Goal: Check status: Check status

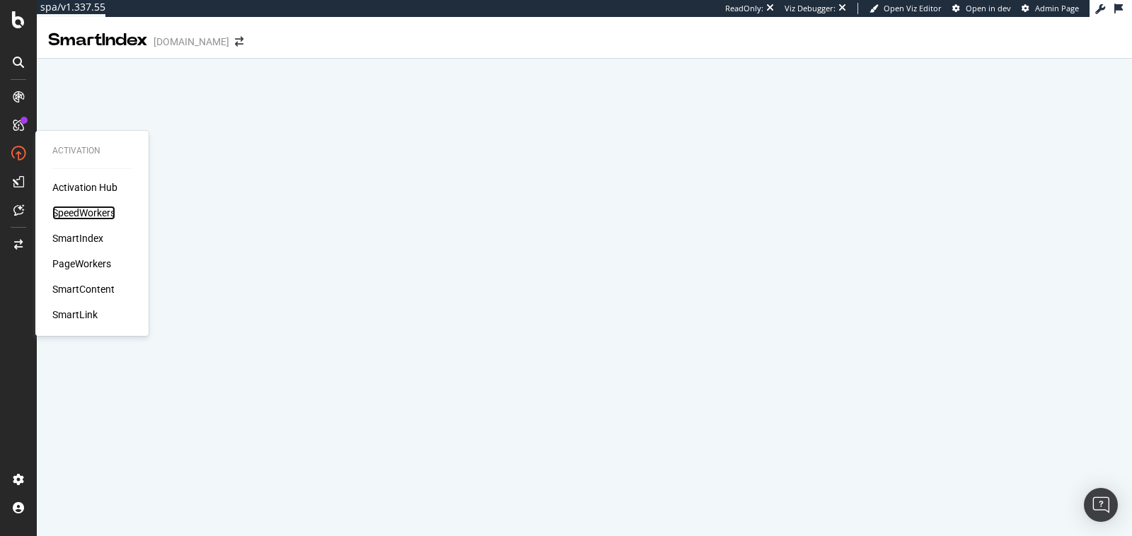
click at [74, 209] on div "SpeedWorkers" at bounding box center [83, 213] width 63 height 14
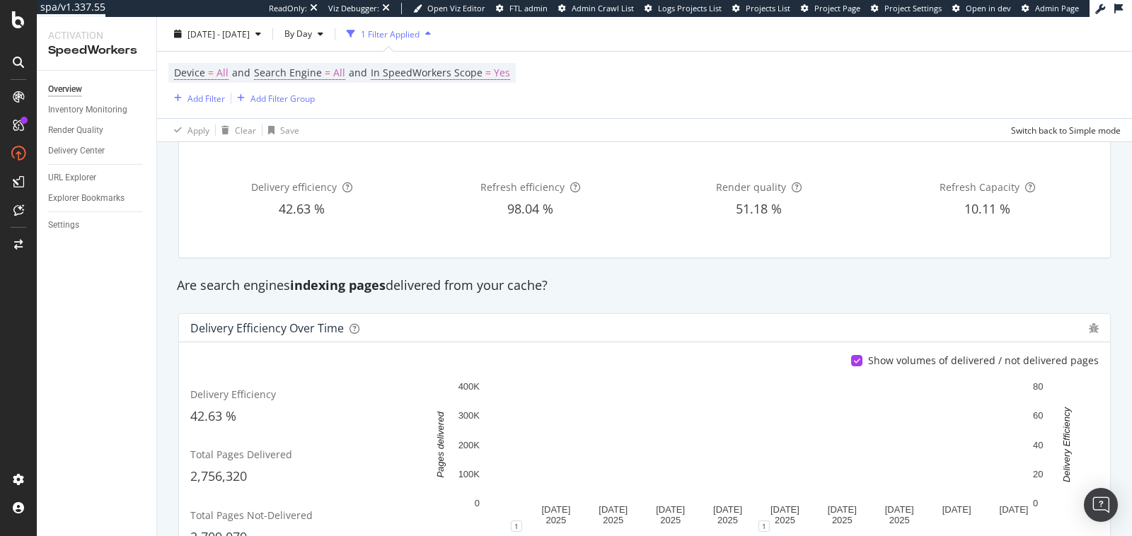
scroll to position [117, 0]
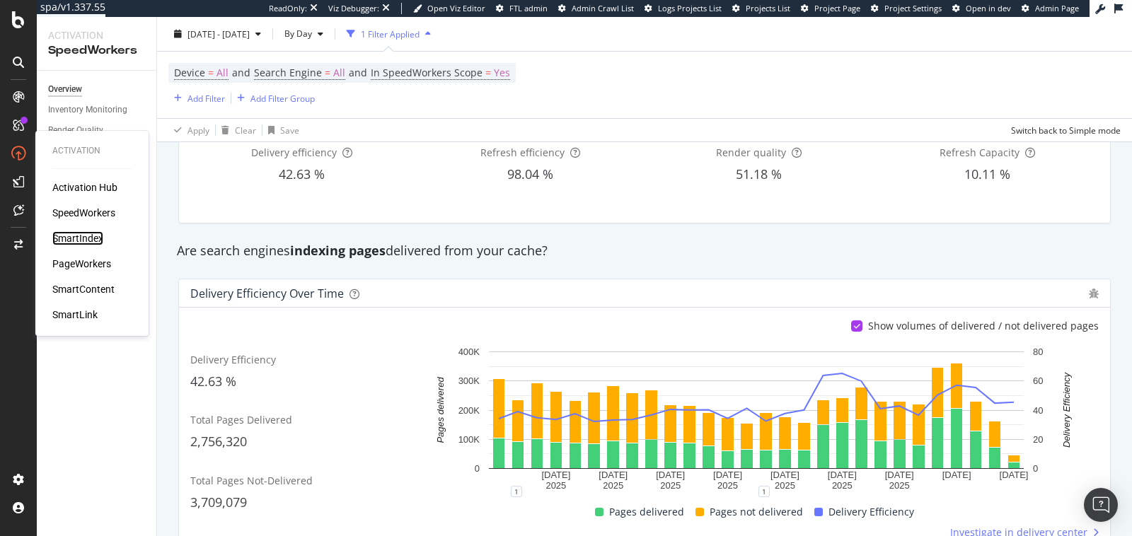
click at [90, 239] on div "SmartIndex" at bounding box center [77, 238] width 51 height 14
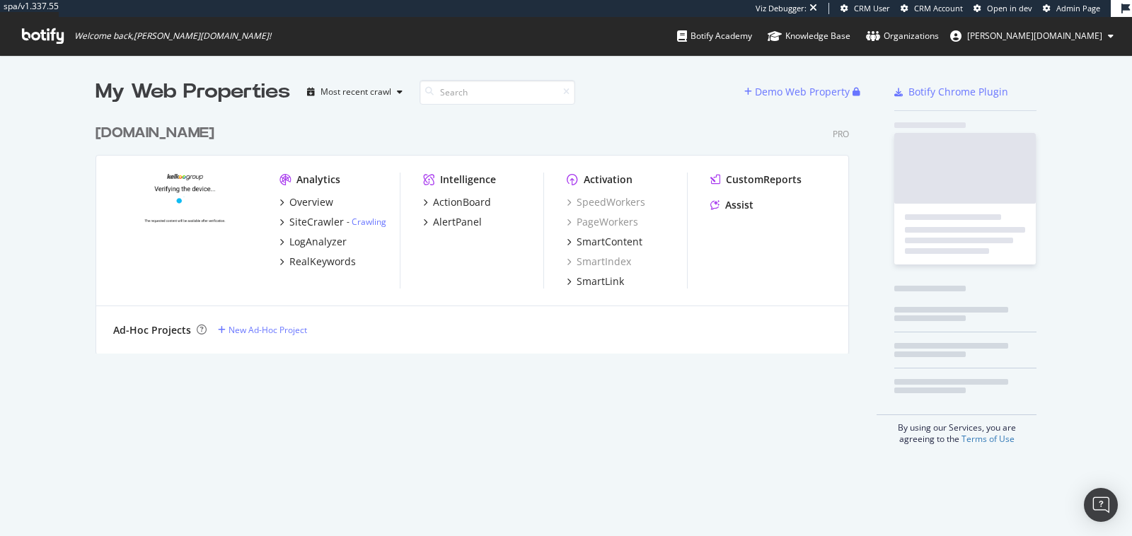
scroll to position [236, 753]
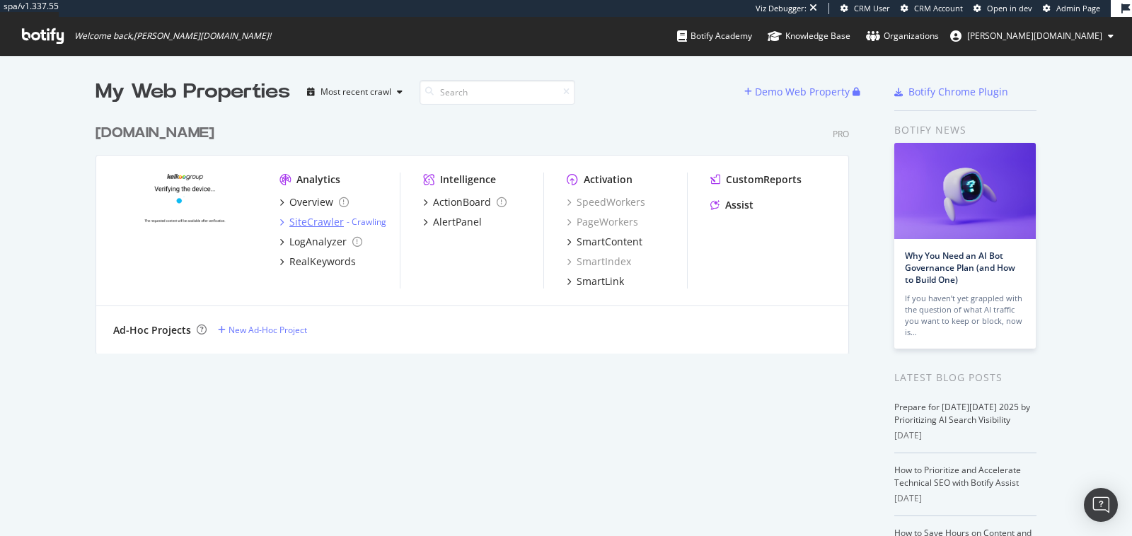
click at [316, 226] on div "SiteCrawler" at bounding box center [316, 222] width 54 height 14
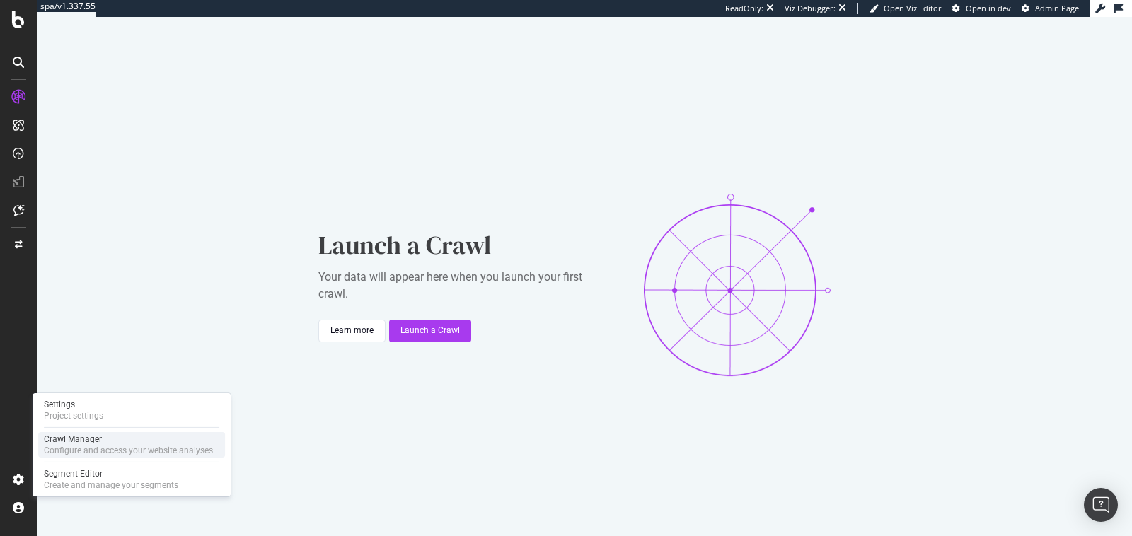
click at [84, 448] on div "Configure and access your website analyses" at bounding box center [128, 450] width 169 height 11
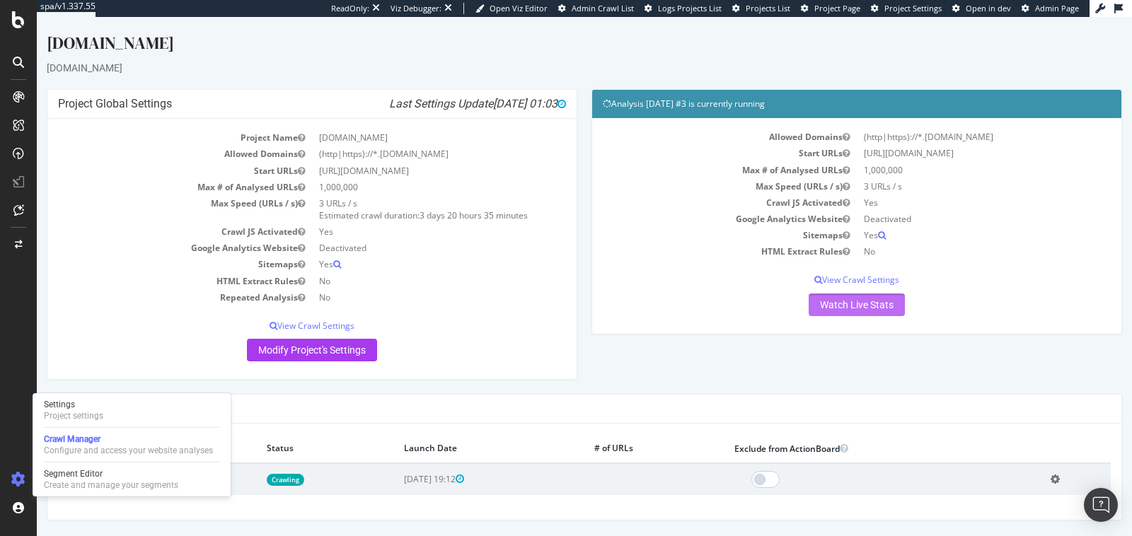
click at [830, 297] on link "Watch Live Stats" at bounding box center [857, 305] width 96 height 23
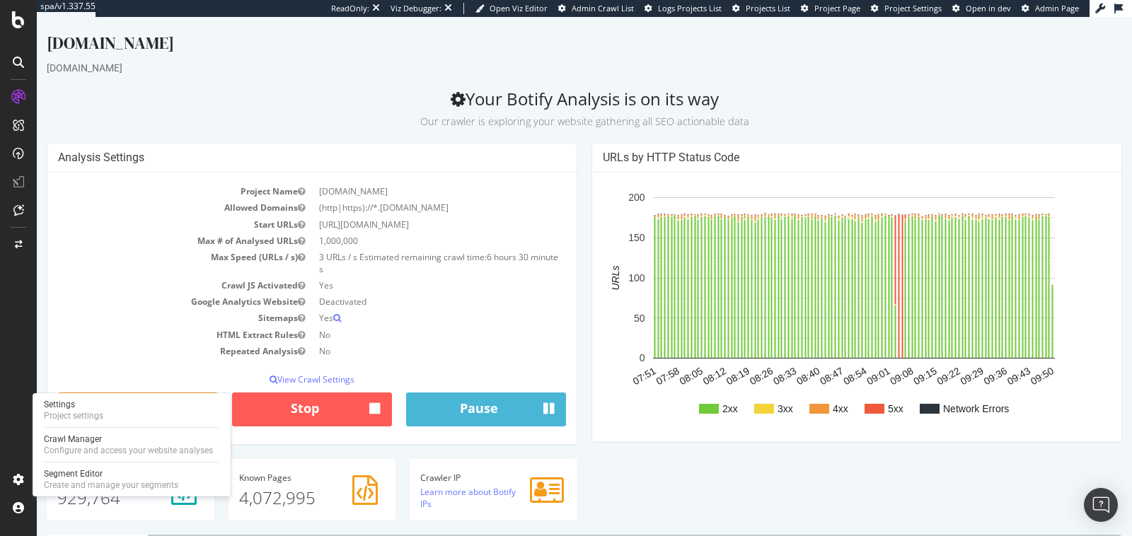
click at [575, 274] on div "Analysis Settings Project Name leguide.com Allowed Domains (http|https)://*.leg…" at bounding box center [312, 301] width 545 height 316
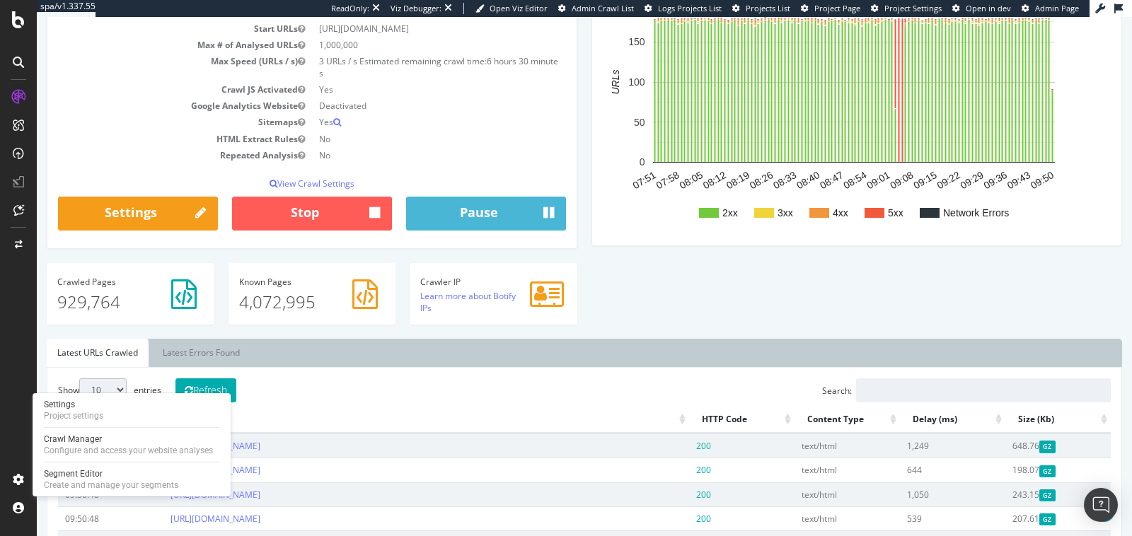
scroll to position [197, 0]
